Goal: Information Seeking & Learning: Learn about a topic

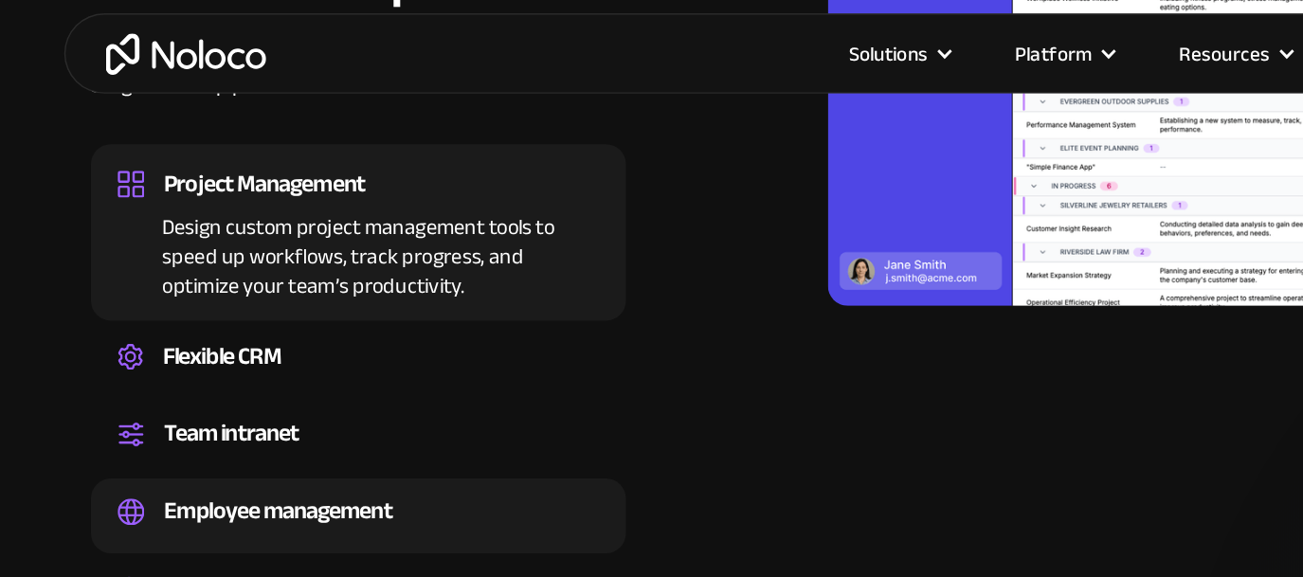
scroll to position [2101, 0]
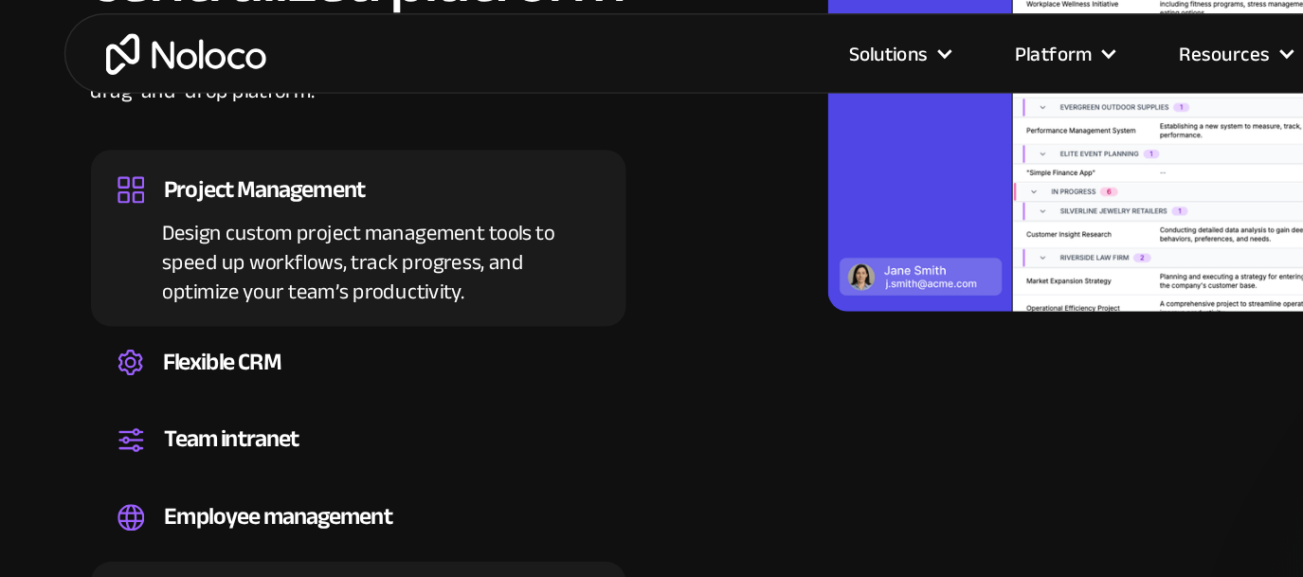
click at [151, 407] on div "Client portals" at bounding box center [158, 421] width 88 height 28
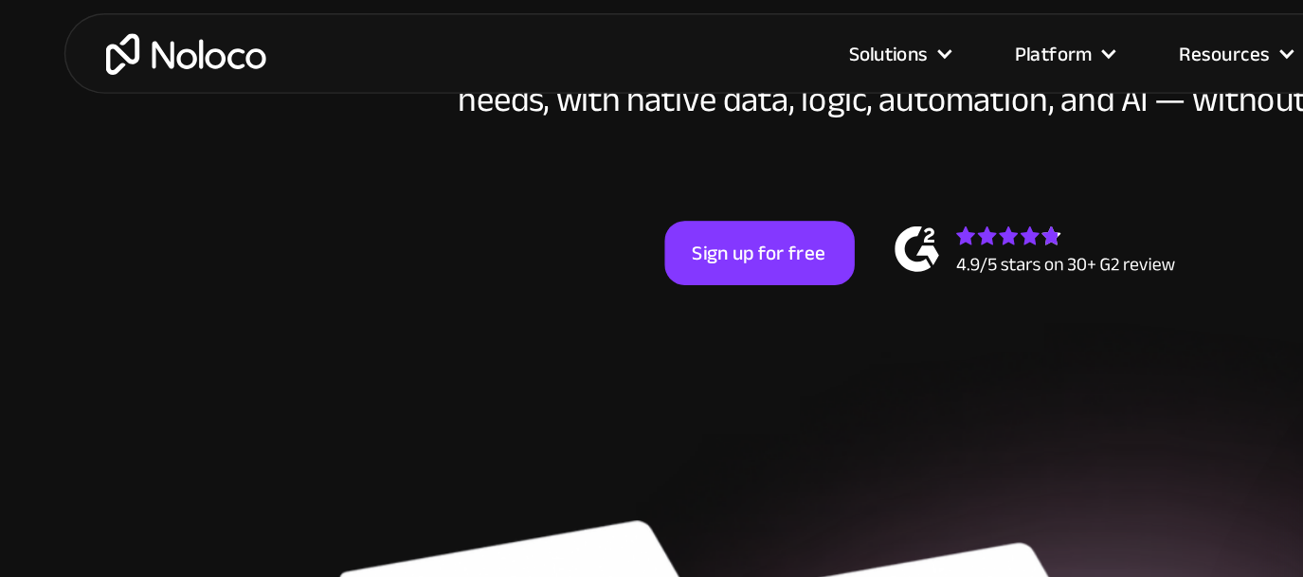
scroll to position [510, 0]
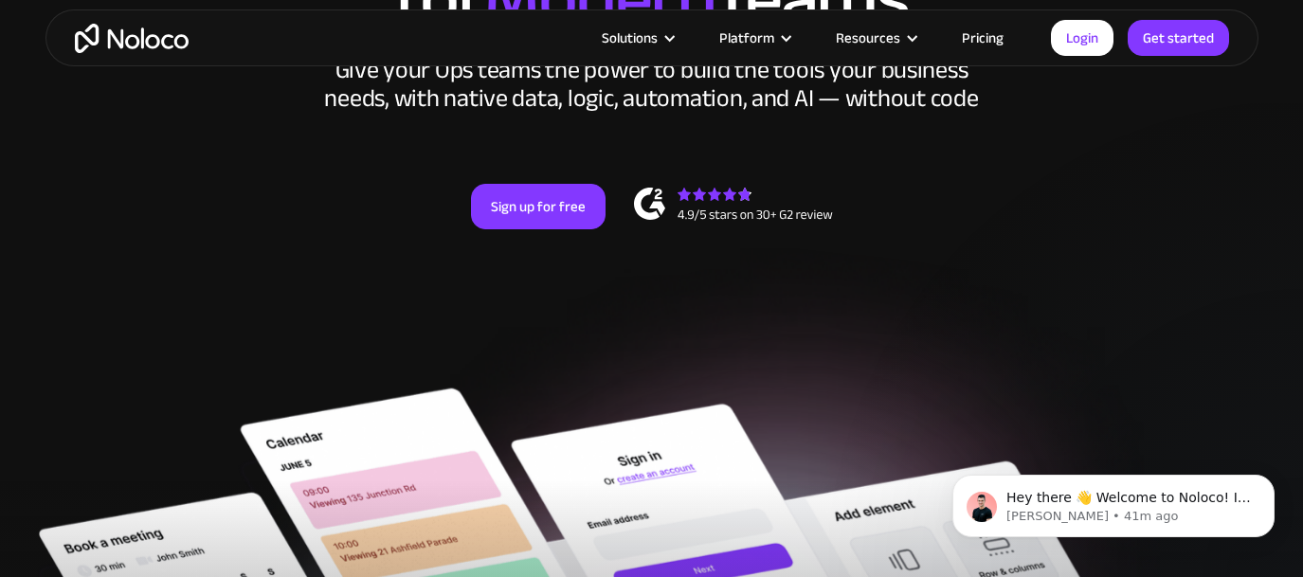
click at [991, 38] on link "Pricing" at bounding box center [982, 38] width 89 height 25
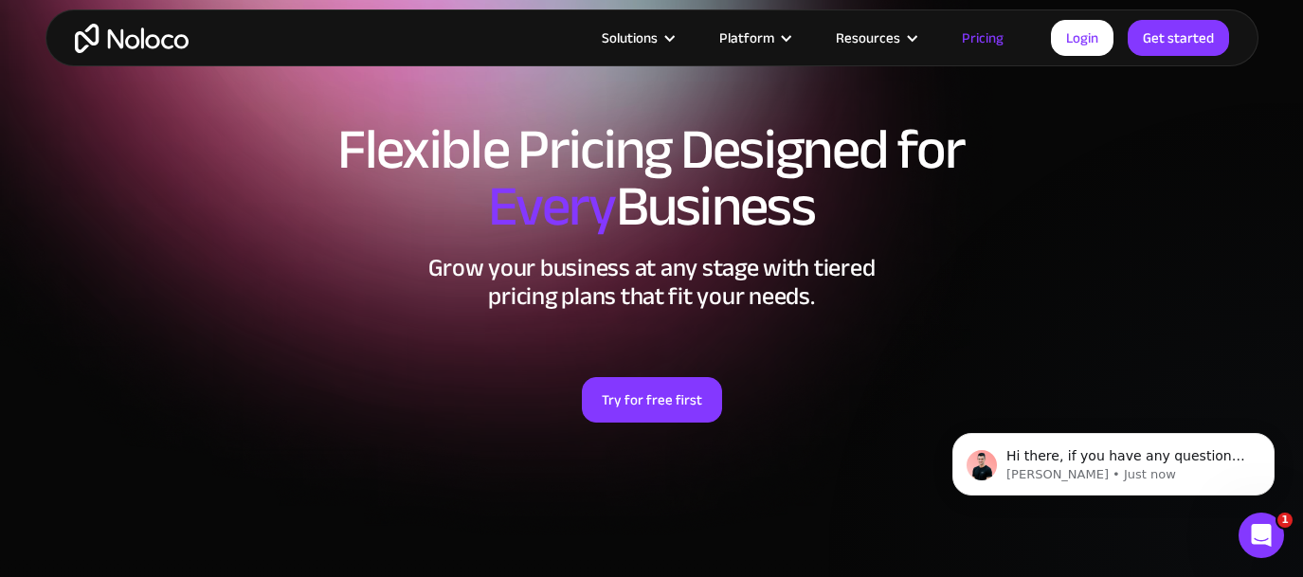
scroll to position [113, 0]
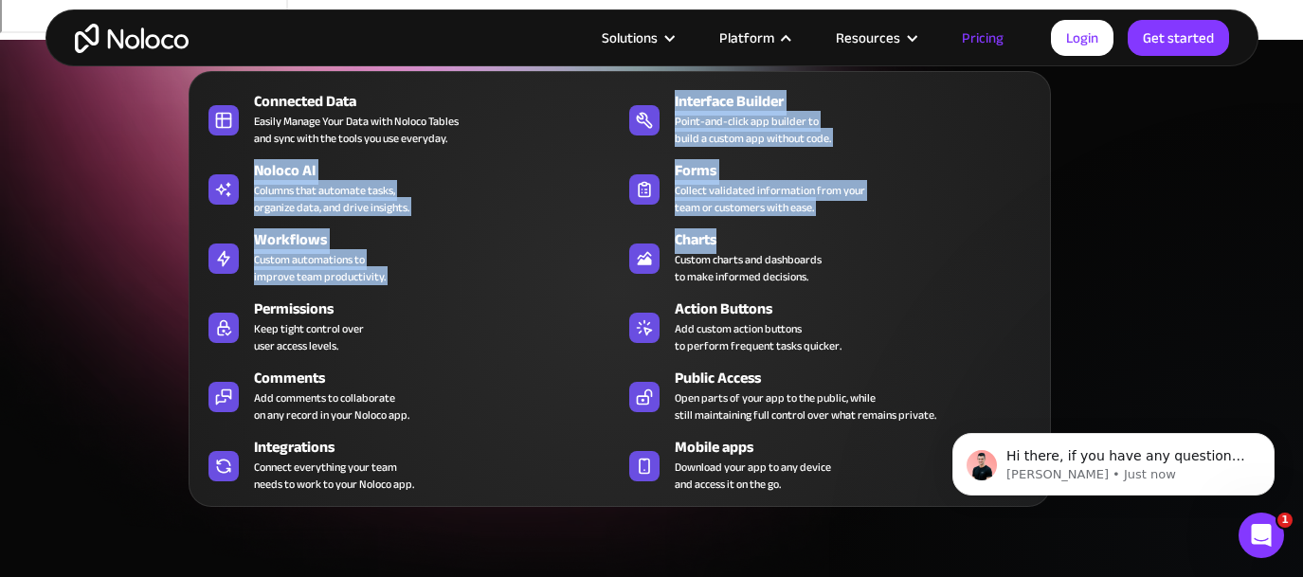
drag, startPoint x: 771, startPoint y: 45, endPoint x: 947, endPoint y: 289, distance: 301.3
click at [947, 289] on nav "Connected Data Easily Manage Your Data with Noloco Tables and sync with the too…" at bounding box center [620, 276] width 862 height 462
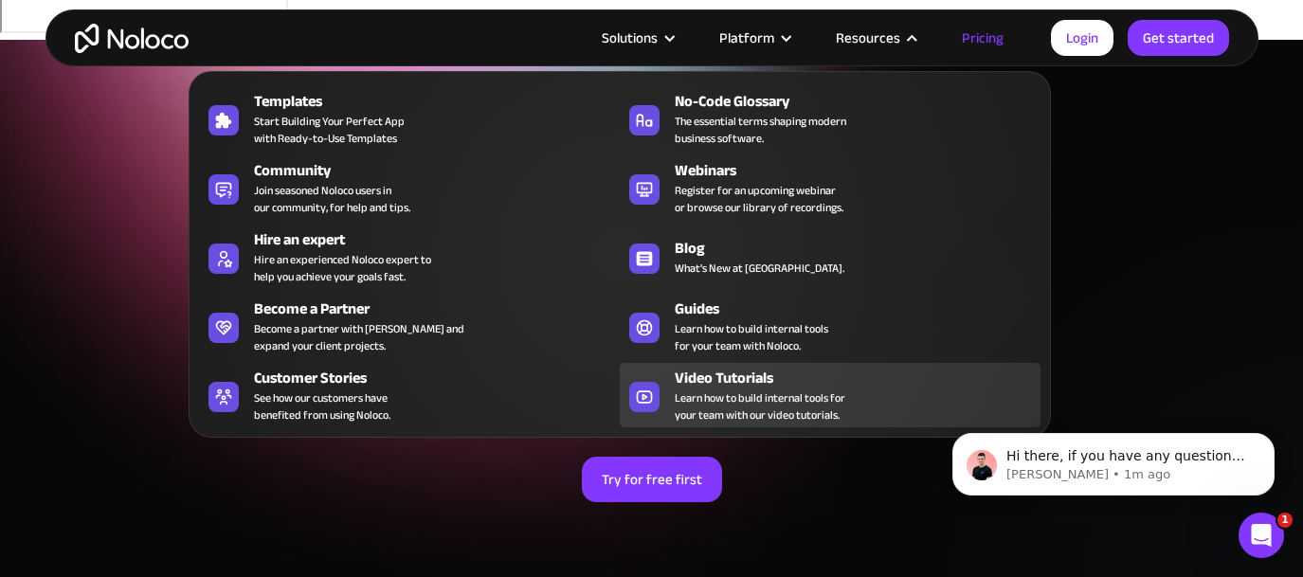
click at [793, 404] on span "Learn how to build internal tools for your team with our video tutorials." at bounding box center [760, 406] width 171 height 34
